Goal: Transaction & Acquisition: Purchase product/service

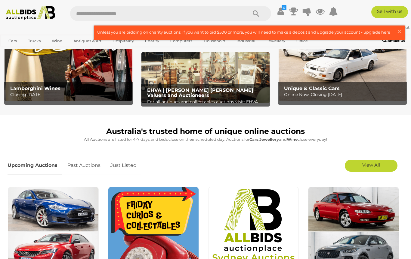
scroll to position [80, 0]
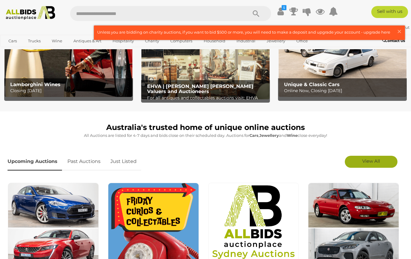
click at [375, 163] on span "View All" at bounding box center [371, 161] width 18 height 6
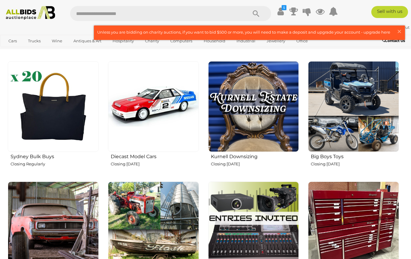
scroll to position [806, 0]
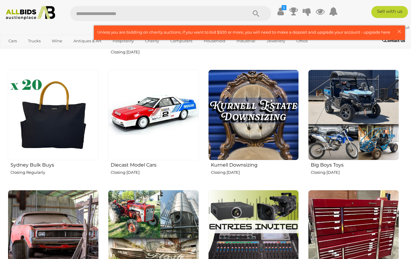
click at [352, 136] on img at bounding box center [353, 115] width 91 height 91
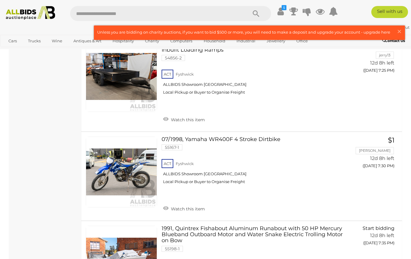
scroll to position [505, 0]
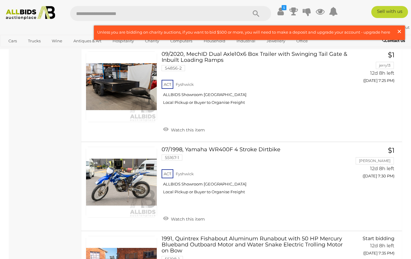
click at [401, 29] on span "×" at bounding box center [398, 32] width 5 height 12
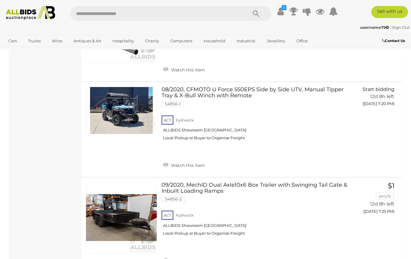
scroll to position [300, 0]
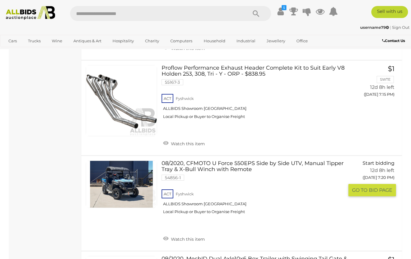
click at [127, 185] on link at bounding box center [121, 184] width 71 height 47
click at [23, 10] on img at bounding box center [30, 13] width 55 height 14
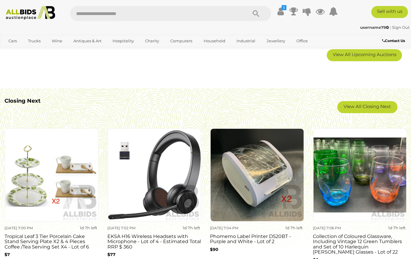
scroll to position [467, 0]
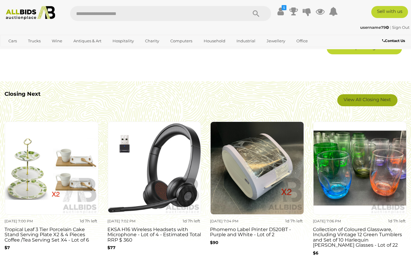
click at [379, 100] on link "View All Closing Next" at bounding box center [367, 100] width 60 height 12
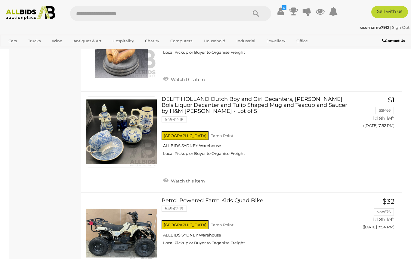
scroll to position [2384, 0]
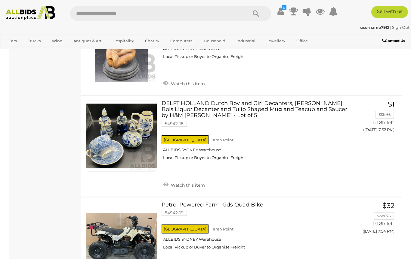
click at [37, 11] on img at bounding box center [30, 13] width 55 height 14
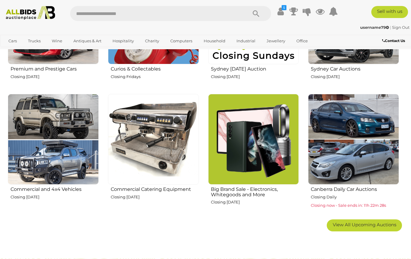
scroll to position [288, 0]
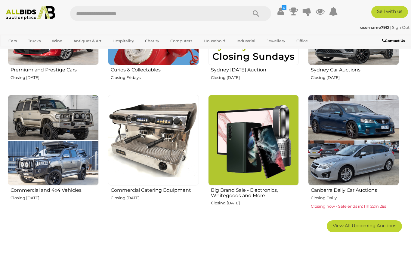
click at [69, 140] on img at bounding box center [53, 140] width 91 height 91
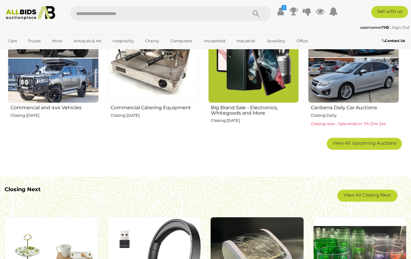
scroll to position [367, 0]
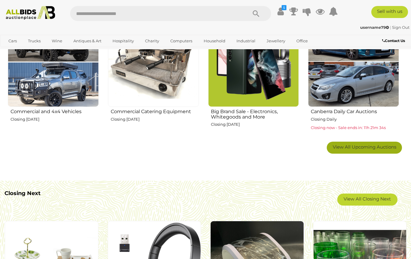
click at [372, 150] on link "View All Upcoming Auctions" at bounding box center [363, 148] width 75 height 12
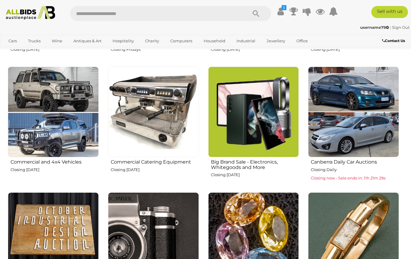
scroll to position [318, 0]
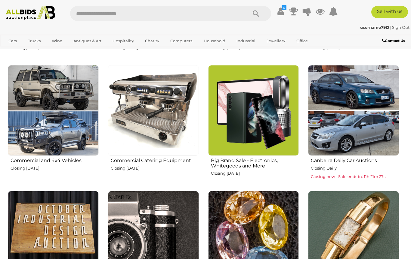
click at [279, 141] on img at bounding box center [253, 110] width 91 height 91
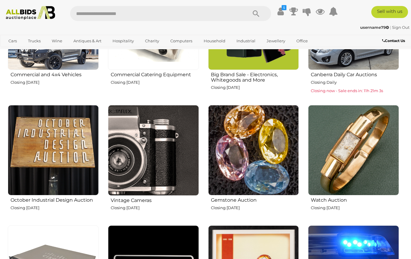
scroll to position [408, 0]
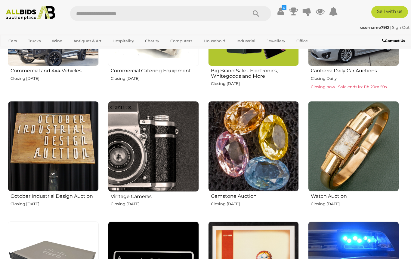
click at [67, 150] on img at bounding box center [53, 146] width 91 height 91
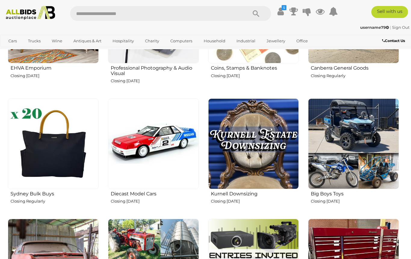
scroll to position [778, 0]
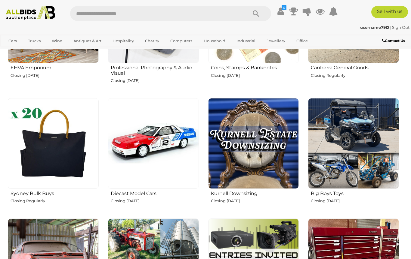
click at [281, 164] on img at bounding box center [253, 143] width 91 height 91
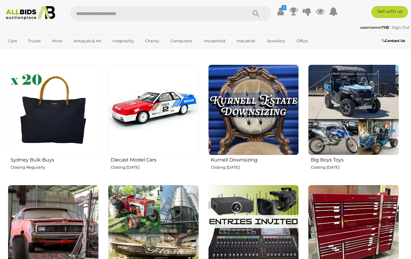
scroll to position [849, 0]
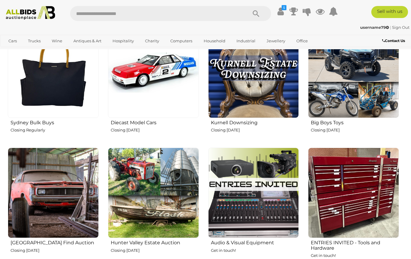
click at [60, 214] on img at bounding box center [53, 193] width 91 height 91
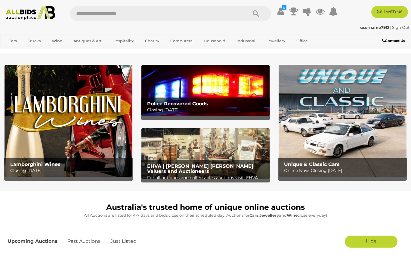
scroll to position [880, 0]
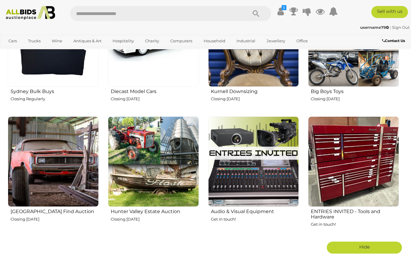
click at [171, 194] on img at bounding box center [153, 162] width 91 height 91
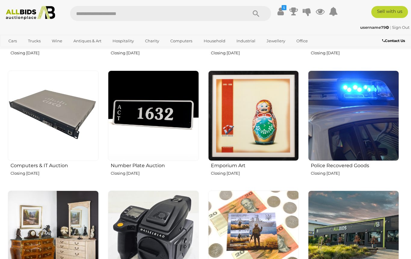
scroll to position [520, 0]
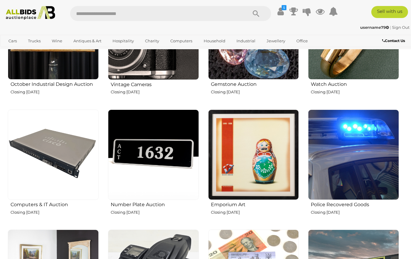
click at [360, 154] on img at bounding box center [353, 155] width 91 height 91
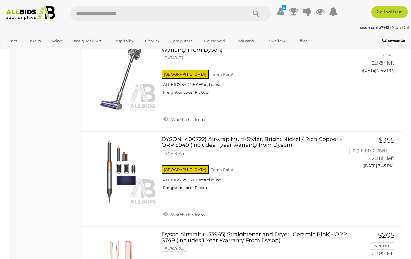
scroll to position [702, 0]
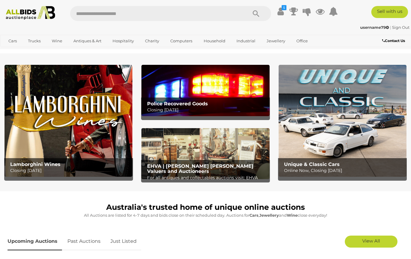
scroll to position [439, 0]
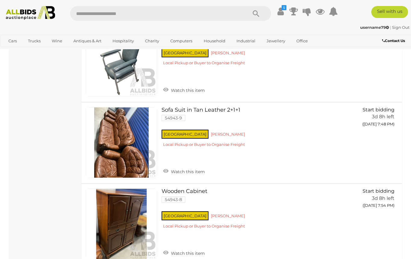
scroll to position [625, 0]
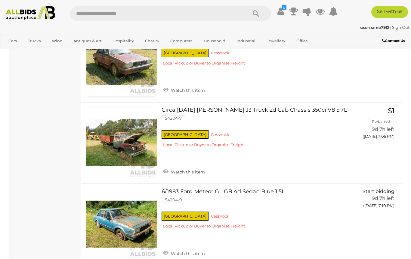
scroll to position [403, 0]
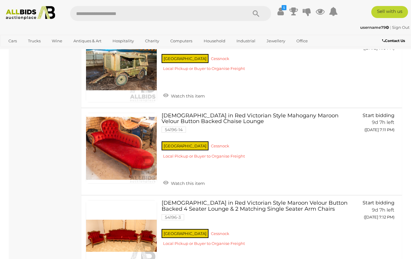
scroll to position [3969, 0]
